Goal: Information Seeking & Learning: Learn about a topic

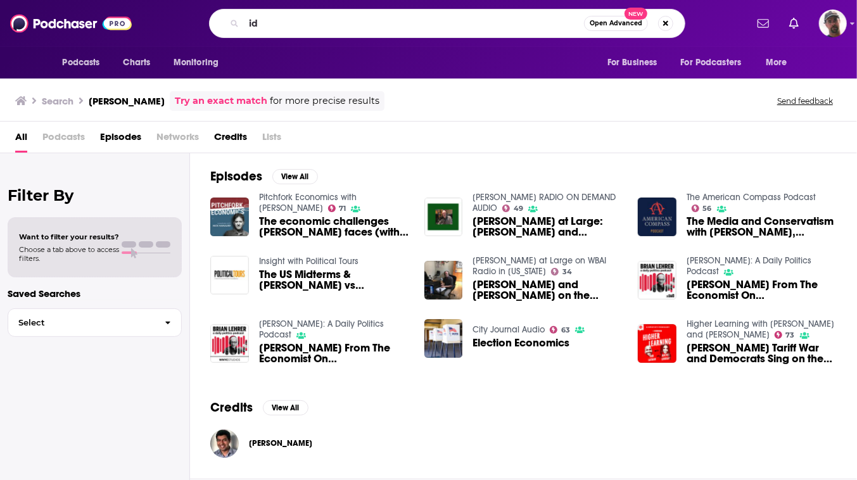
type input "i"
type input "Voices in my head"
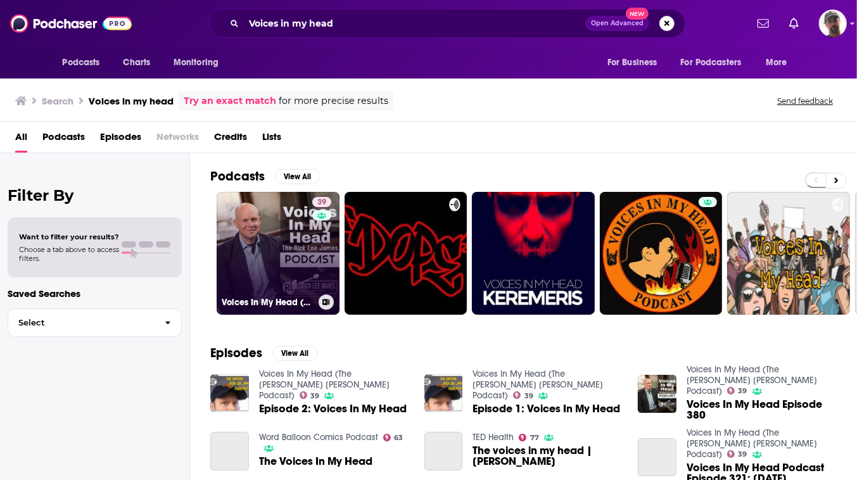
click at [329, 291] on link "39 Voices In My Head (The [PERSON_NAME] [PERSON_NAME] Podcast)" at bounding box center [278, 253] width 123 height 123
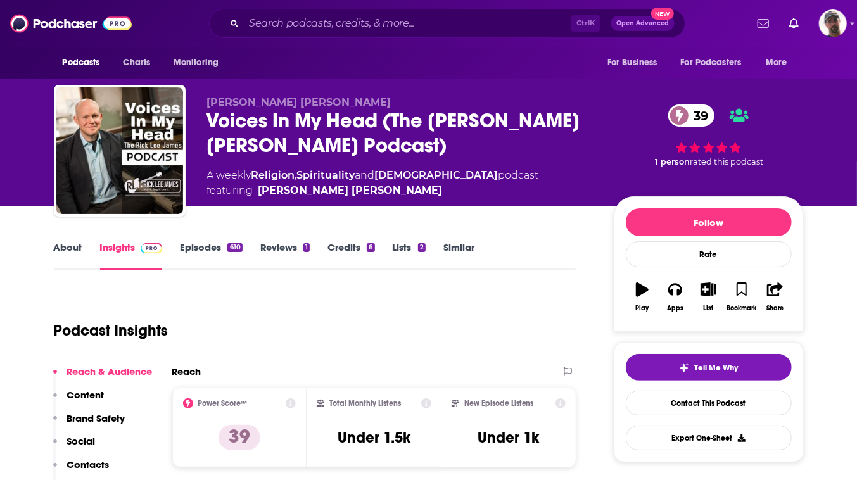
click at [55, 271] on link "About" at bounding box center [68, 255] width 29 height 29
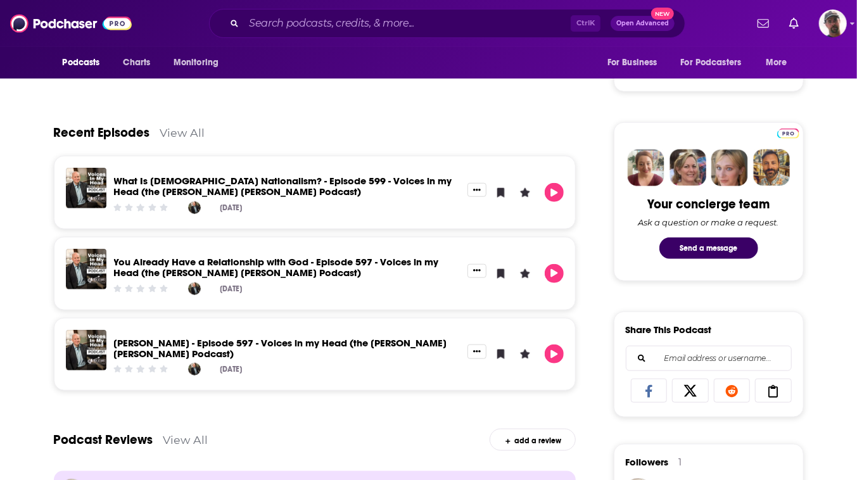
scroll to position [576, 0]
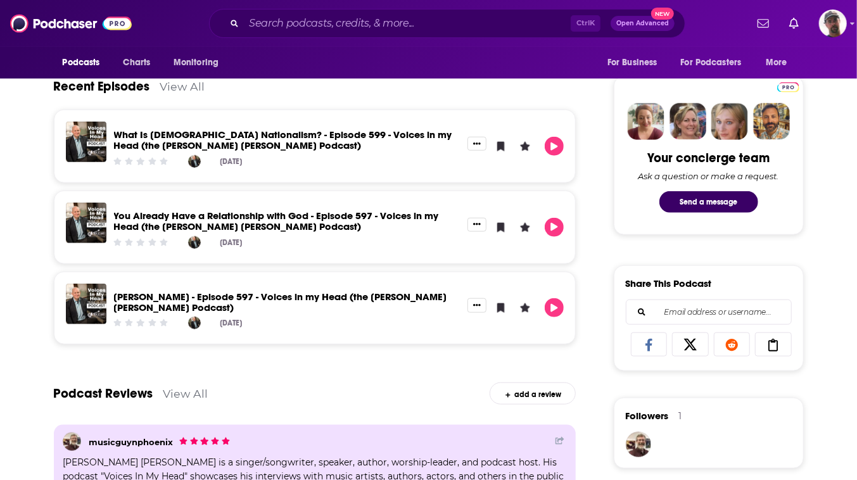
click at [343, 151] on link "What Is [DEMOGRAPHIC_DATA] Nationalism? - Episode 599 - Voices in my Head (the …" at bounding box center [283, 140] width 338 height 23
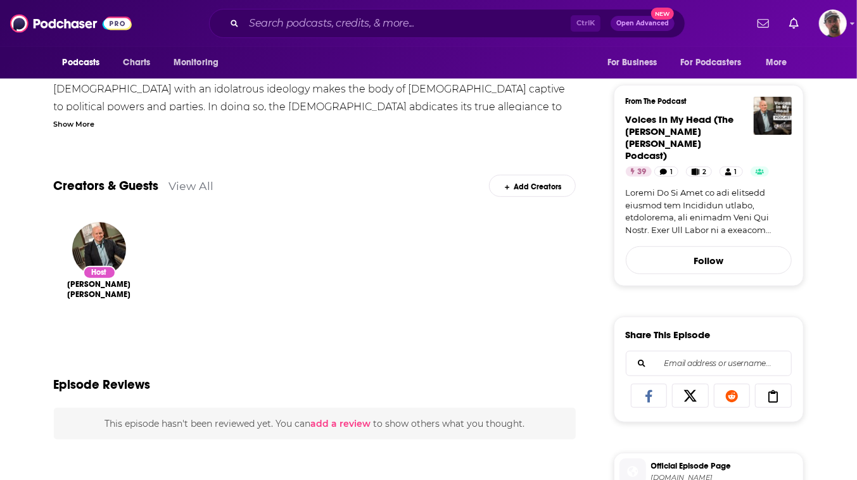
scroll to position [345, 0]
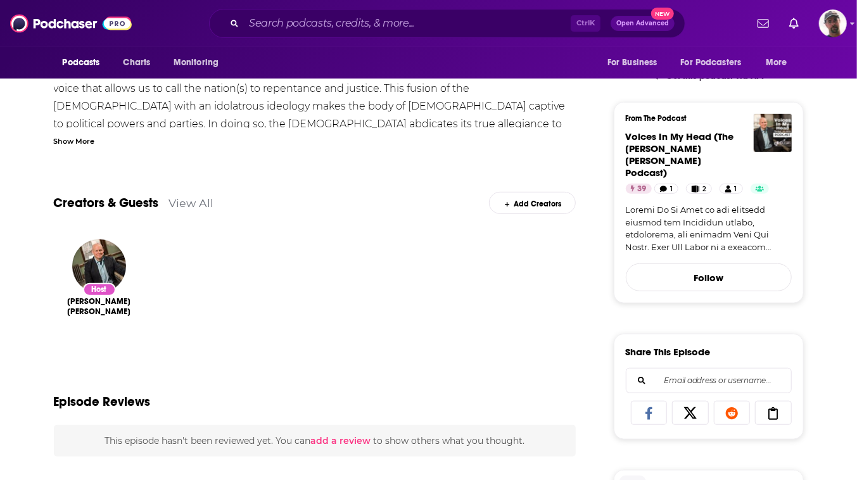
click at [79, 146] on div "Show More" at bounding box center [74, 140] width 41 height 12
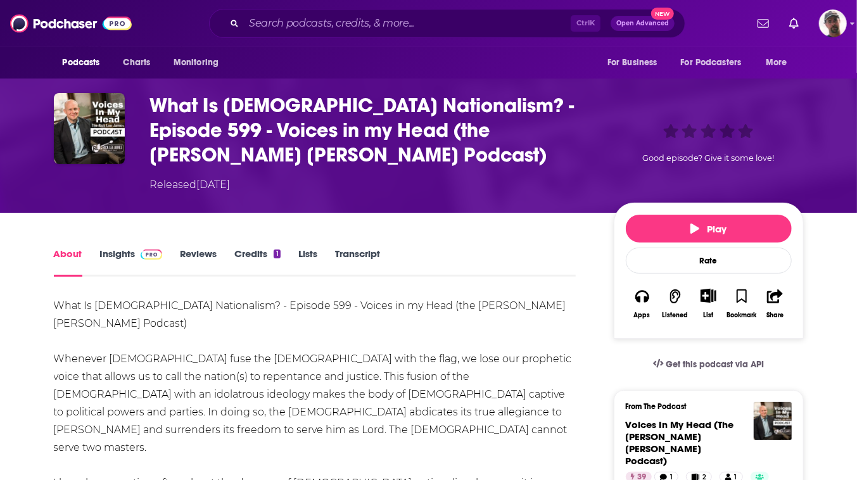
scroll to position [0, 0]
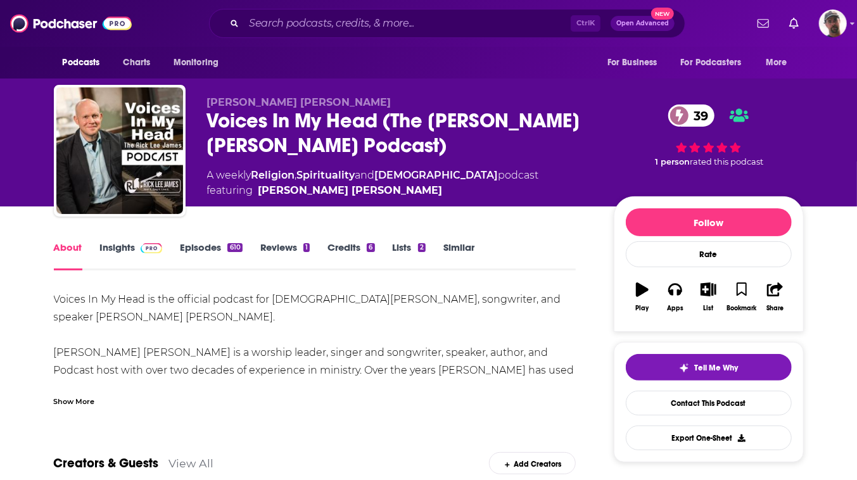
click at [229, 271] on link "Episodes 610" at bounding box center [211, 255] width 62 height 29
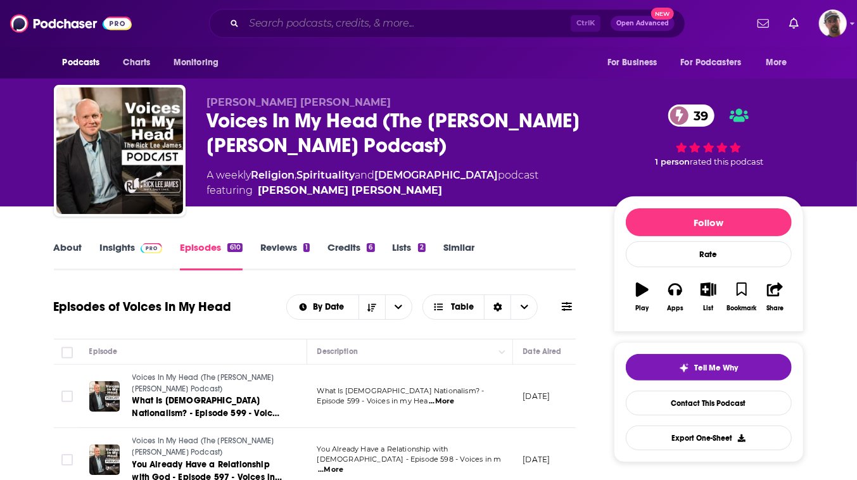
click at [419, 25] on input "Search podcasts, credits, & more..." at bounding box center [407, 23] width 327 height 20
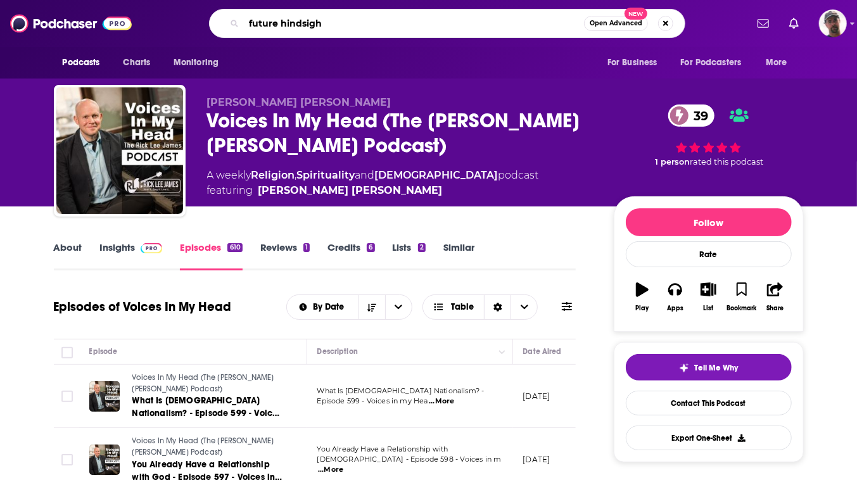
type input "future hindsight"
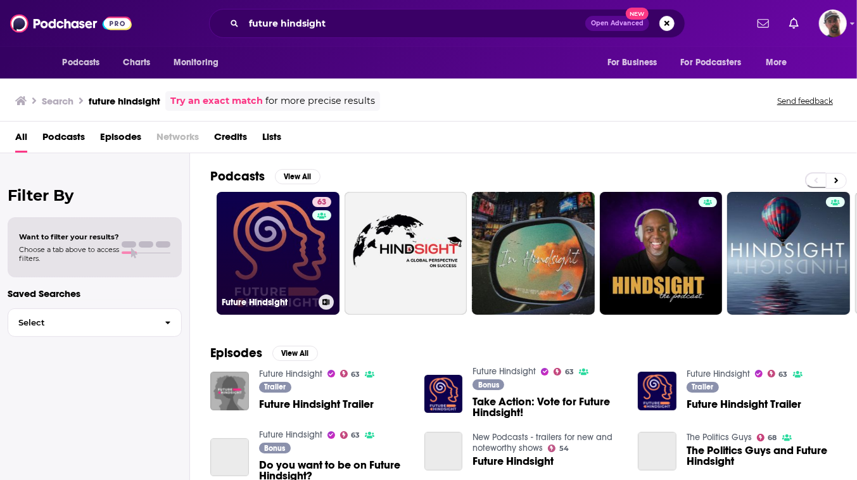
click at [333, 303] on link "63 Future Hindsight" at bounding box center [278, 253] width 123 height 123
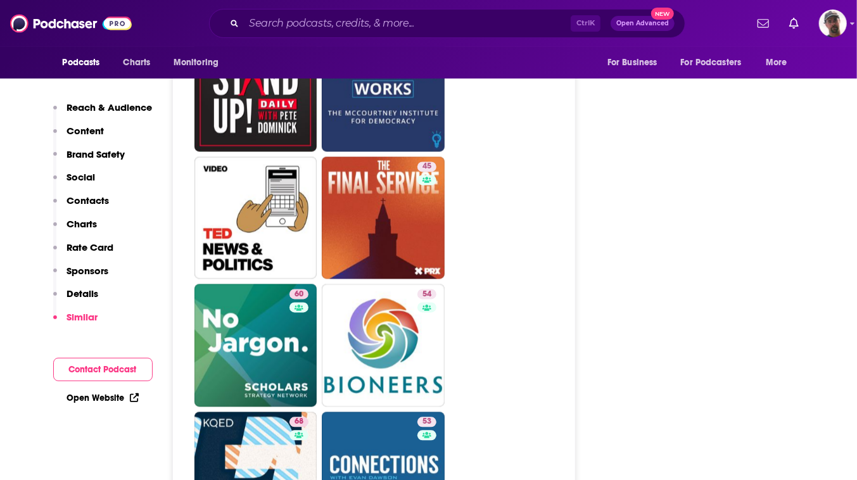
scroll to position [3800, 0]
